Goal: Communication & Community: Answer question/provide support

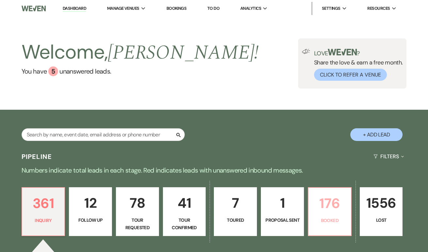
click at [327, 206] on p "176" at bounding box center [329, 204] width 35 height 22
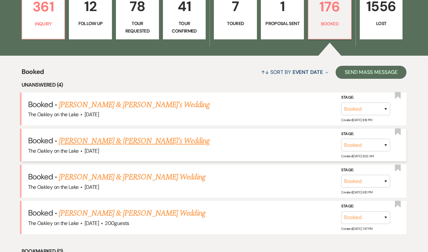
scroll to position [198, 0]
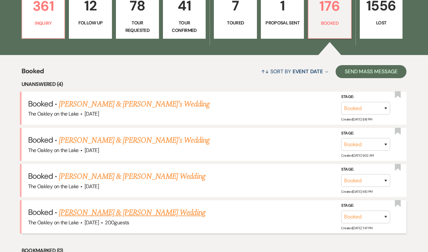
click at [121, 208] on link "Chad Cromwell & Jariel Davis's Wedding" at bounding box center [132, 213] width 146 height 12
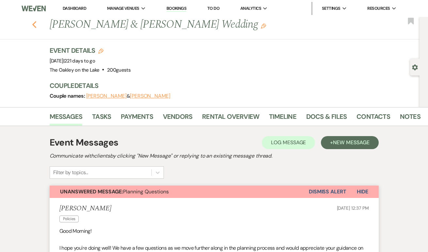
click at [33, 25] on use "button" at bounding box center [34, 24] width 4 height 7
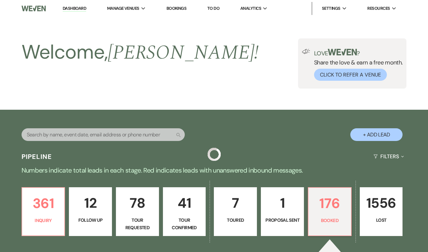
scroll to position [198, 0]
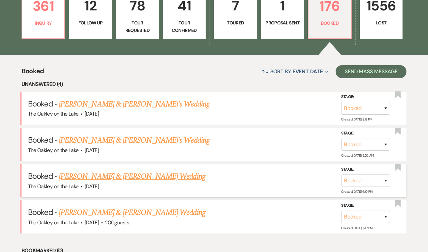
click at [134, 172] on link "Andrea Caravantes & Carlos Cuenca's Wedding" at bounding box center [132, 177] width 146 height 12
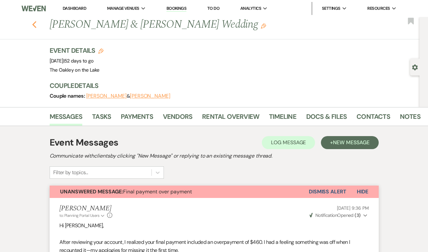
click at [35, 26] on icon "Previous" at bounding box center [34, 25] width 5 height 8
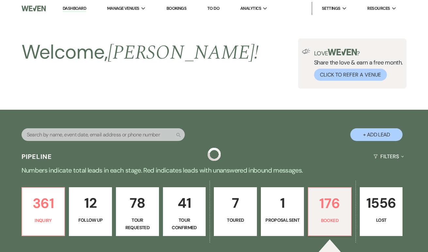
scroll to position [198, 0]
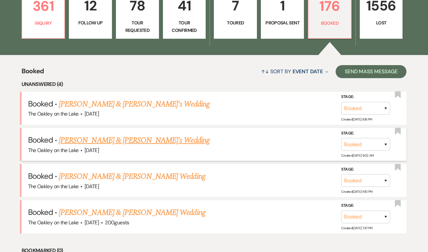
click at [99, 140] on link "Fabian Park & Emily Um's Wedding" at bounding box center [134, 141] width 151 height 12
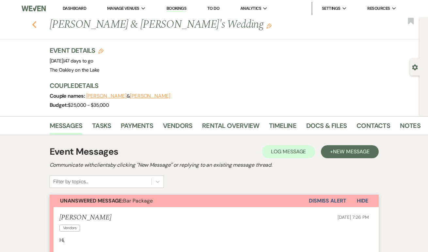
click at [35, 23] on use "button" at bounding box center [34, 24] width 4 height 7
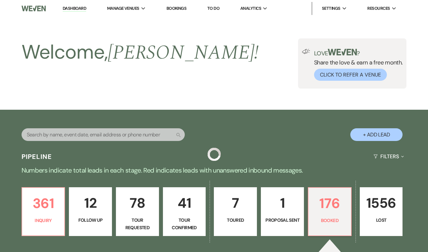
scroll to position [198, 0]
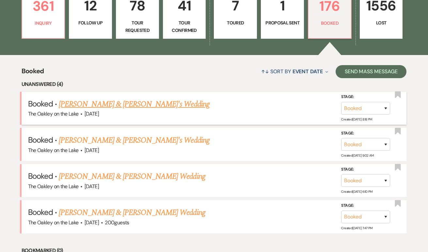
click at [110, 106] on link "Anselmo Ramos & Adriana's Wedding" at bounding box center [134, 105] width 151 height 12
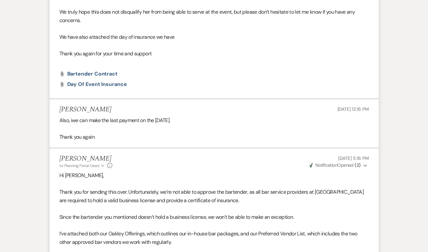
scroll to position [22, 0]
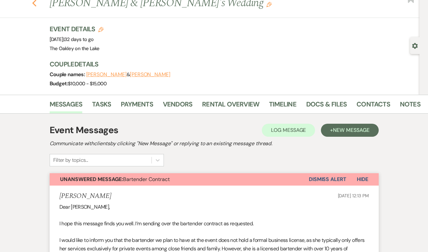
click at [33, 0] on icon "Previous" at bounding box center [34, 3] width 5 height 8
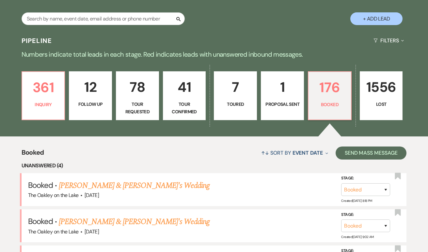
scroll to position [114, 0]
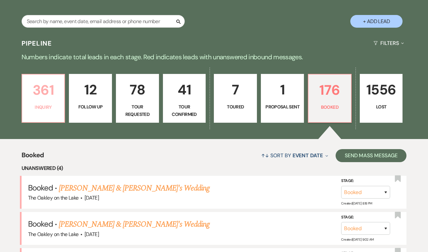
click at [45, 93] on p "361" at bounding box center [43, 90] width 35 height 22
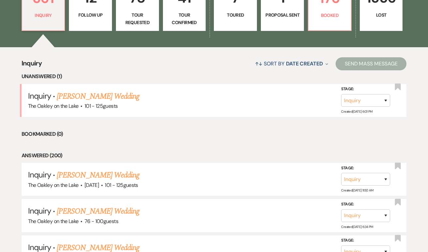
scroll to position [220, 0]
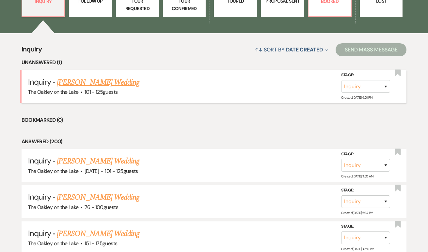
click at [86, 84] on link "[PERSON_NAME] Wedding" at bounding box center [98, 83] width 83 height 12
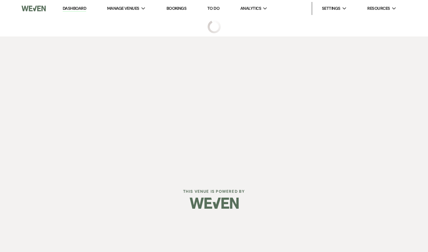
select select "4"
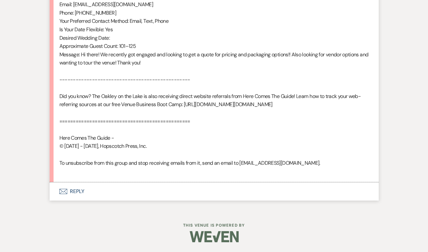
click at [67, 189] on use "button" at bounding box center [63, 191] width 8 height 5
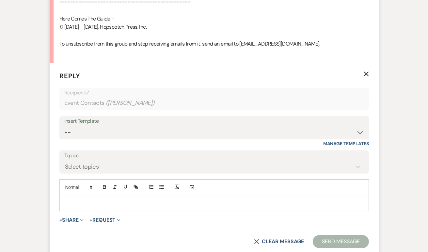
scroll to position [563, 0]
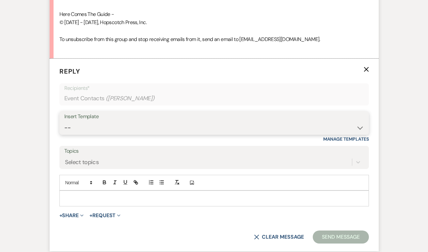
select select "5538"
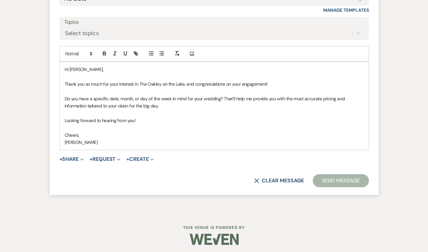
click at [343, 181] on button "Send Message" at bounding box center [341, 181] width 56 height 13
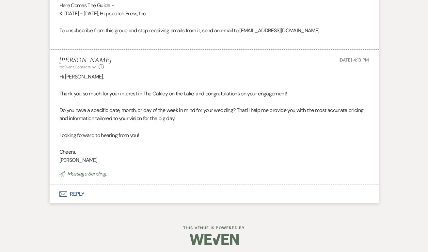
click at [278, 135] on p "Looking forward to hearing from you!" at bounding box center [213, 135] width 309 height 8
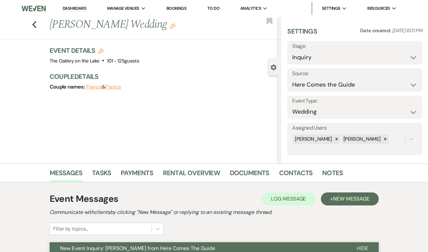
scroll to position [0, 0]
click at [33, 27] on icon "Previous" at bounding box center [34, 25] width 5 height 8
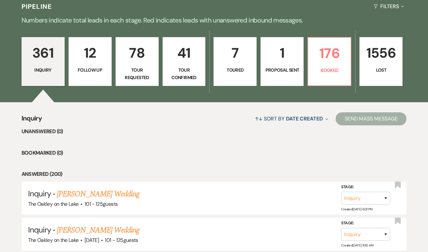
scroll to position [161, 0]
